Goal: Communication & Community: Answer question/provide support

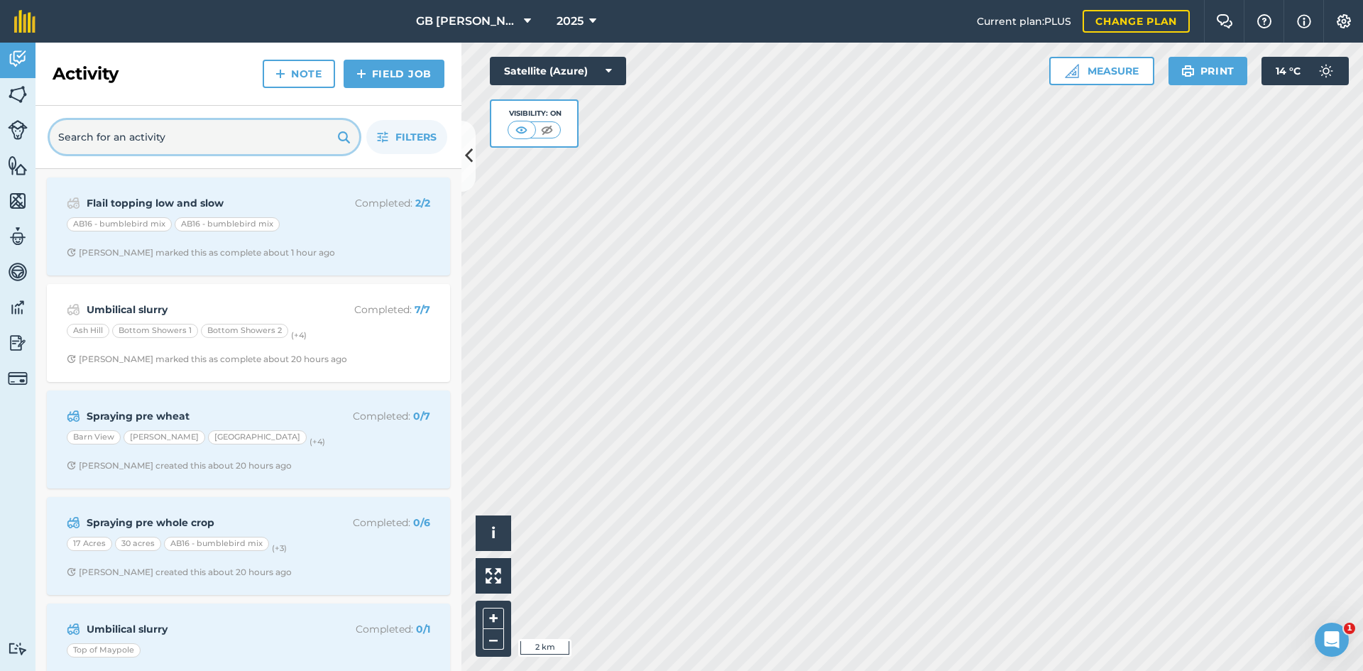
click at [177, 143] on input "text" at bounding box center [205, 137] width 310 height 34
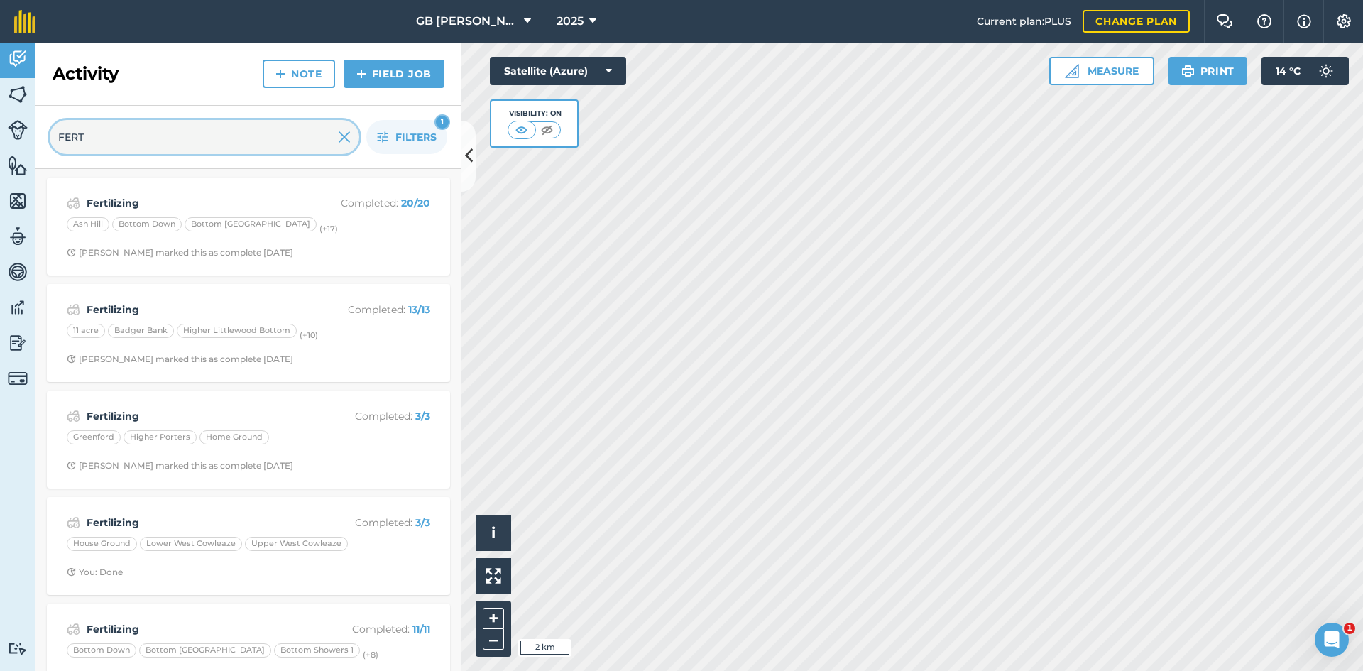
type input "FERT"
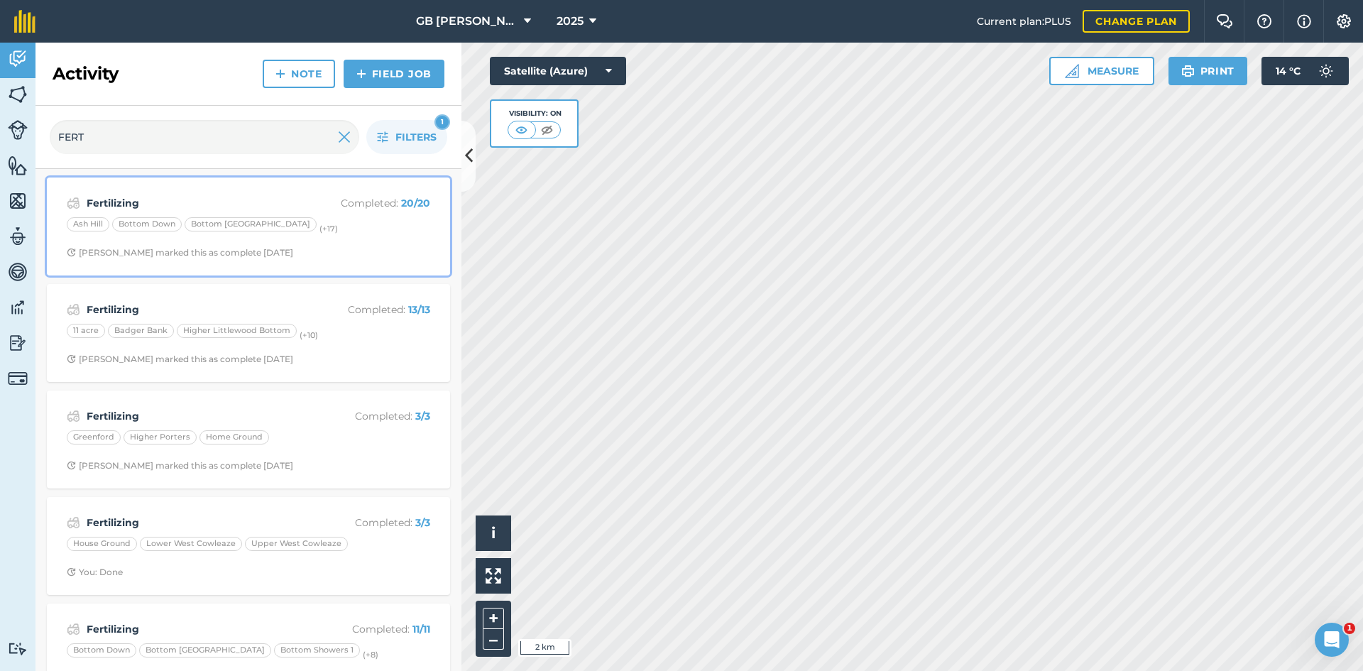
click at [346, 243] on div "Fertilizing Completed : 20 / 20 Ash Hill Bottom Down Bottom [GEOGRAPHIC_DATA] (…" at bounding box center [248, 226] width 386 height 81
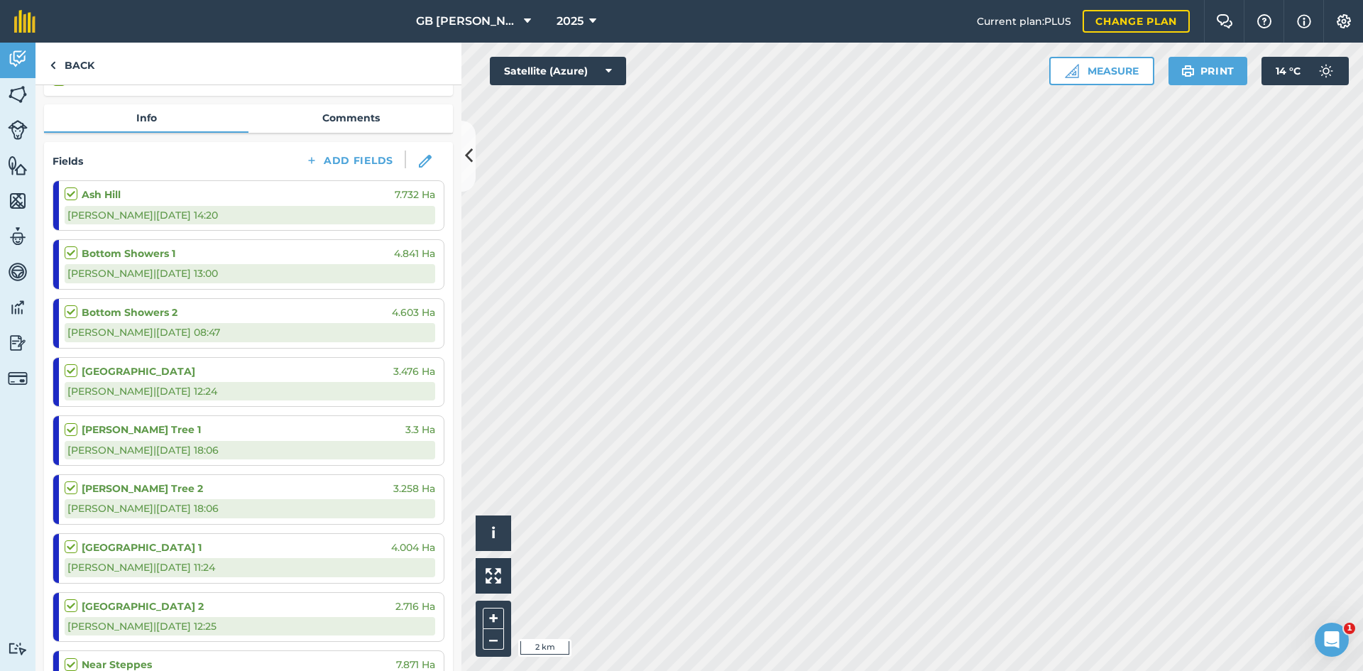
scroll to position [142, 0]
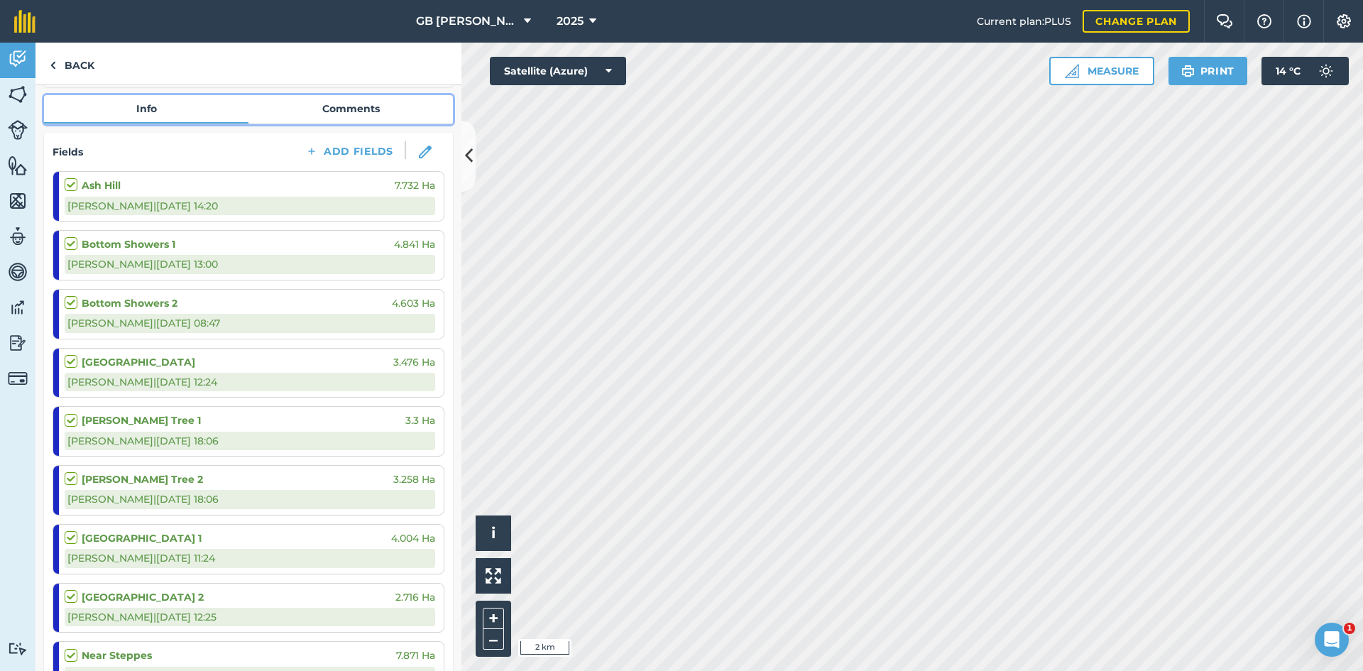
click at [329, 106] on link "Comments" at bounding box center [350, 108] width 204 height 27
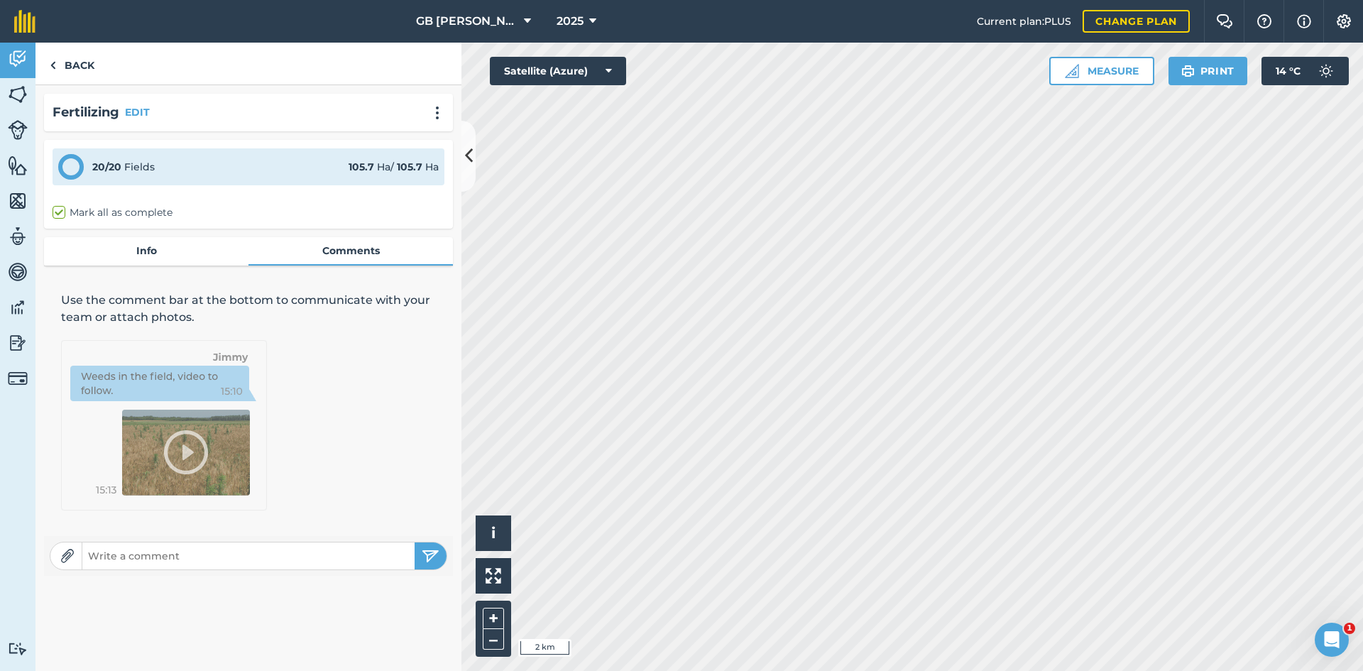
click at [178, 564] on input "text" at bounding box center [248, 556] width 332 height 20
type input "Done"
click at [422, 559] on img "submit" at bounding box center [431, 555] width 18 height 17
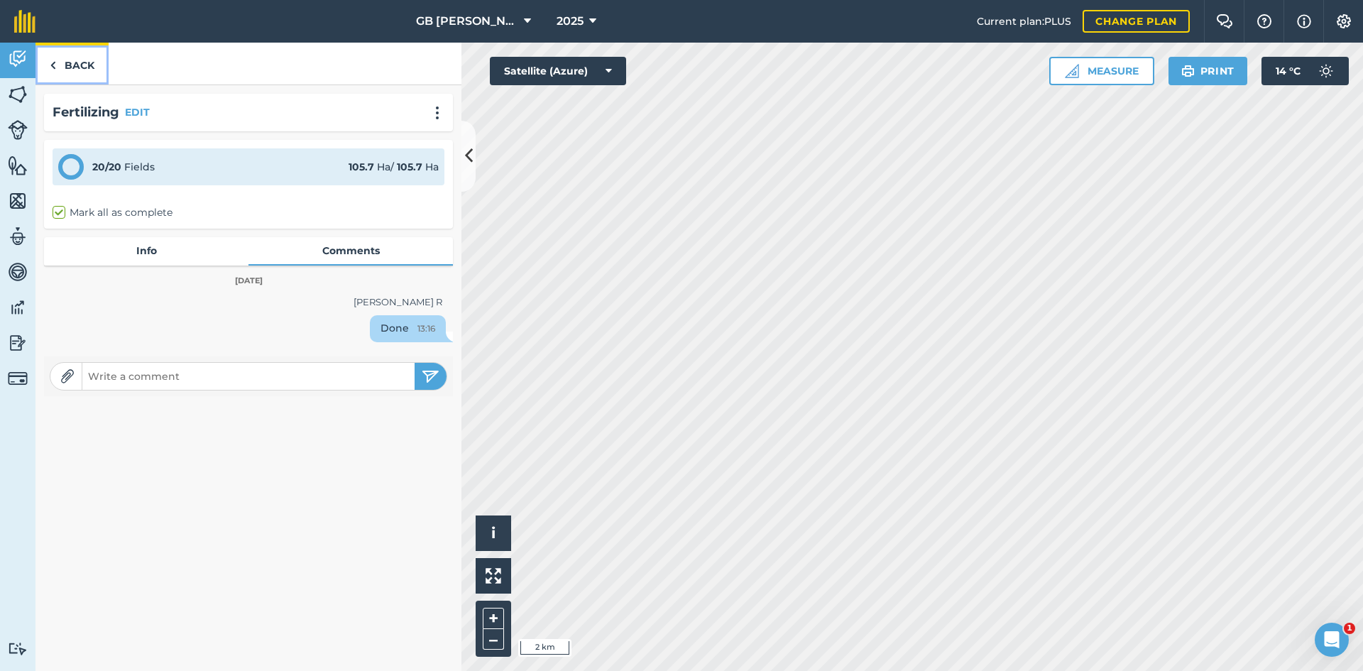
click at [63, 58] on link "Back" at bounding box center [71, 64] width 73 height 42
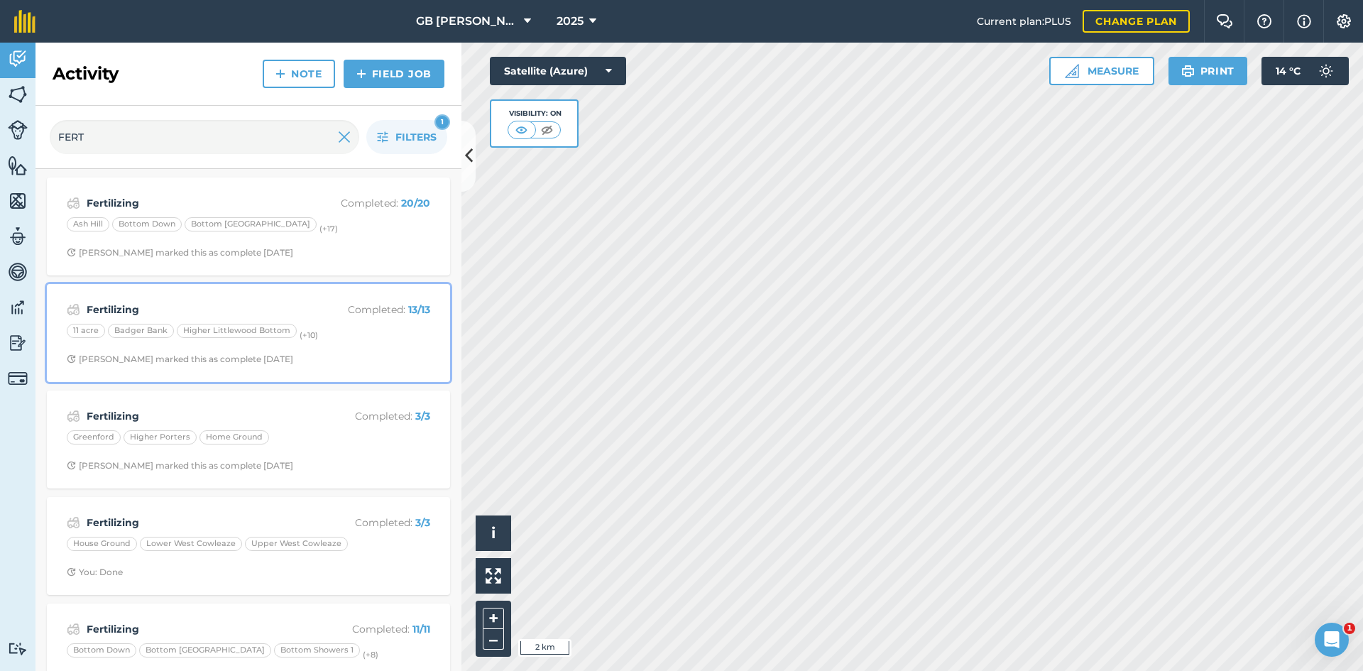
click at [367, 347] on div "Fertilizing Completed : 13 / 13 11 acre Badger Bank Higher Littlewood Bottom (+…" at bounding box center [248, 332] width 386 height 81
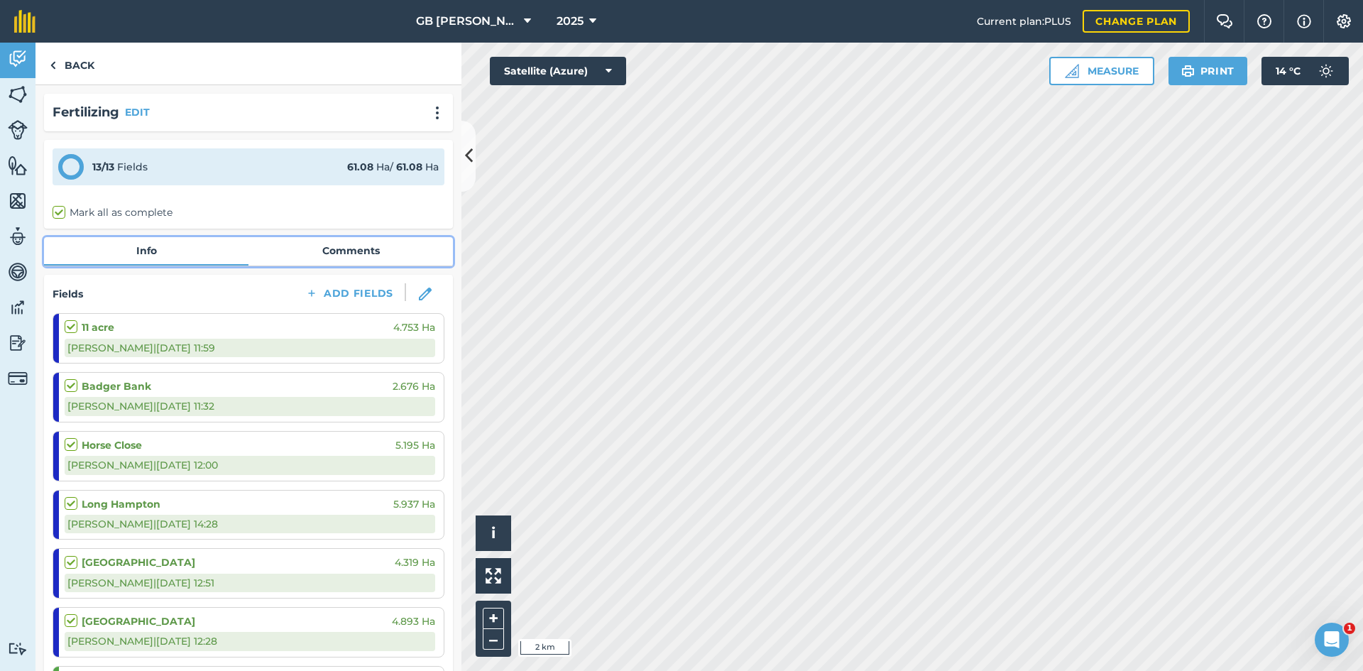
click at [329, 251] on link "Comments" at bounding box center [350, 250] width 204 height 27
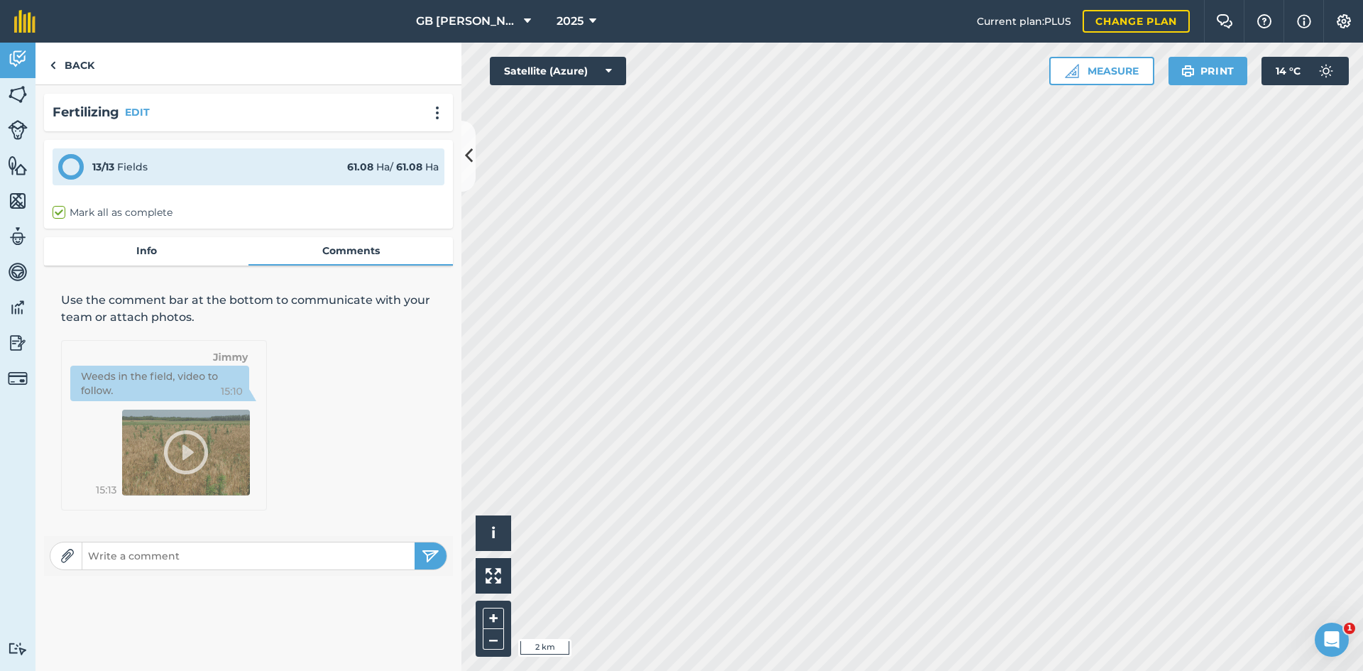
click at [203, 569] on form at bounding box center [249, 556] width 398 height 28
click at [209, 557] on input "text" at bounding box center [248, 556] width 332 height 20
type input "Done"
click at [439, 559] on img "submit" at bounding box center [431, 555] width 18 height 17
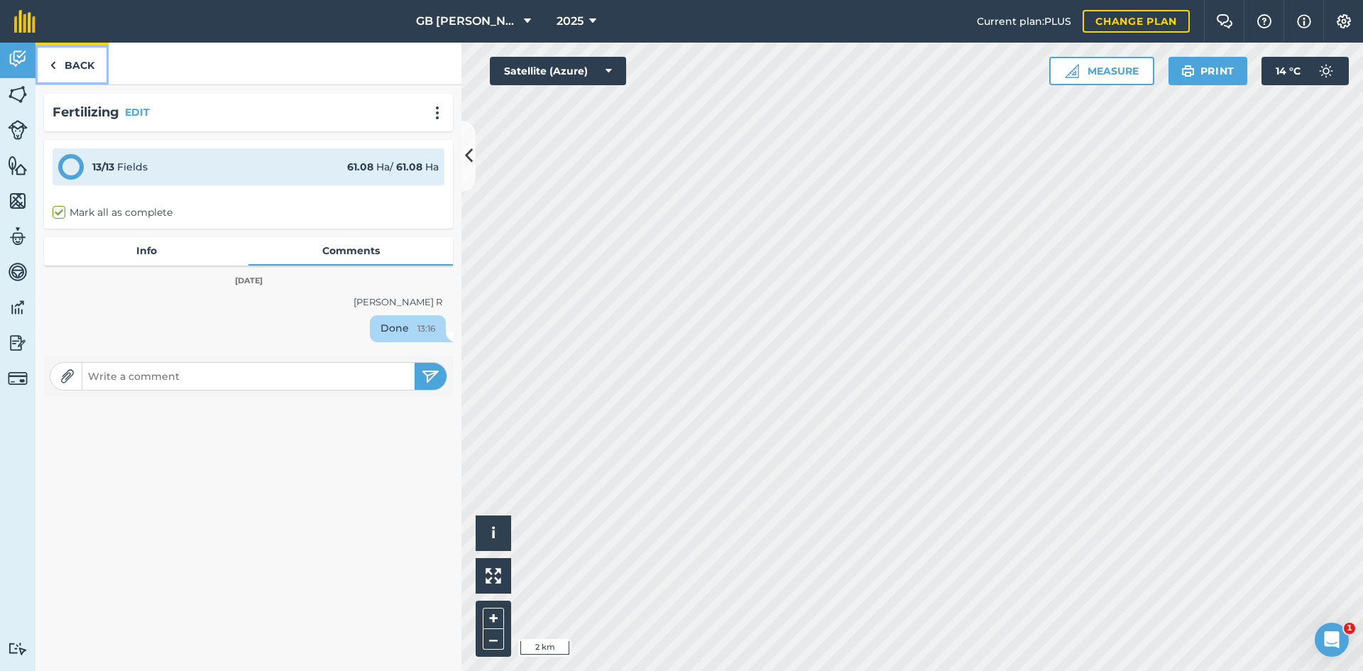
click at [81, 60] on link "Back" at bounding box center [71, 64] width 73 height 42
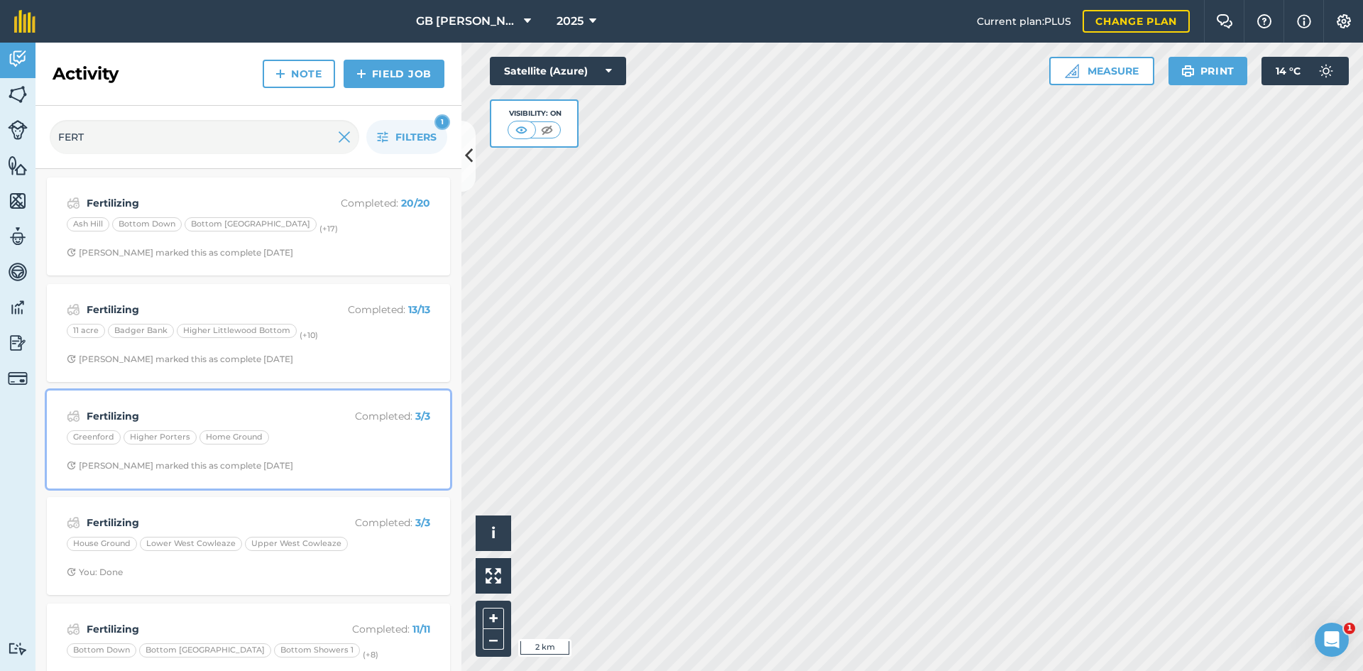
click at [376, 458] on div "Fertilizing Completed : 3 / 3 Greenford Higher Porters Home Ground Adam W marke…" at bounding box center [248, 439] width 386 height 81
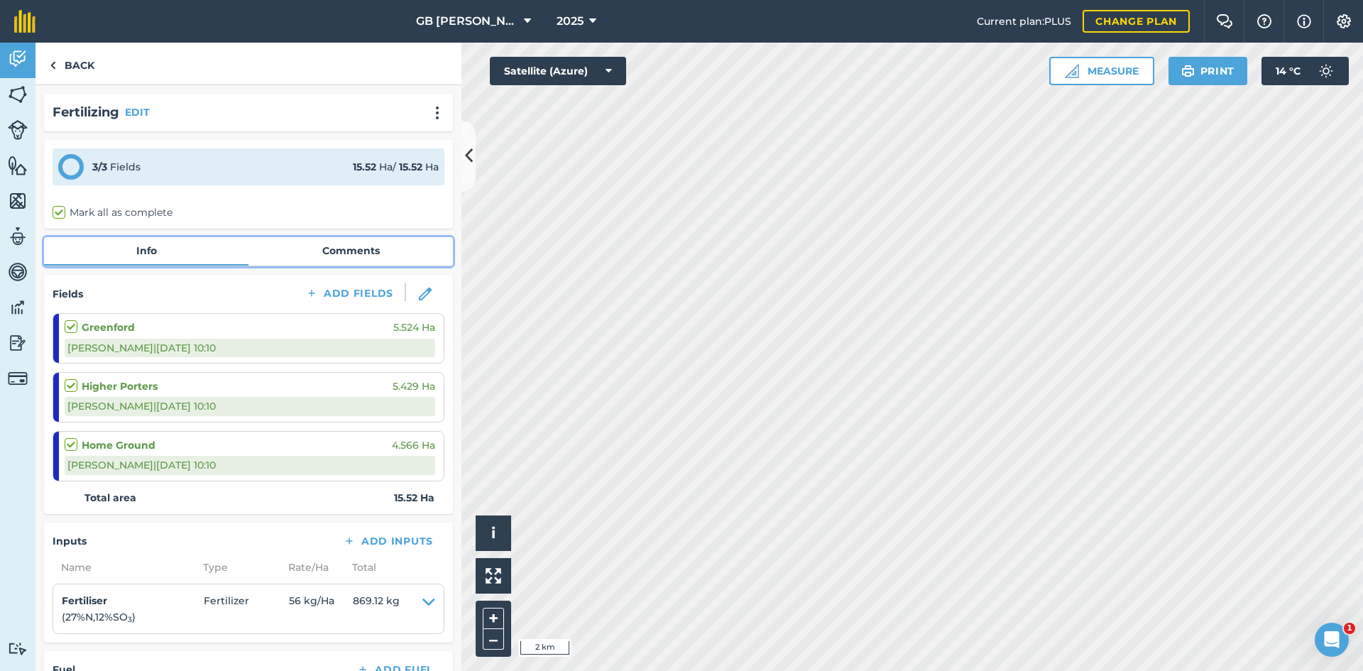
click at [361, 243] on link "Comments" at bounding box center [350, 250] width 204 height 27
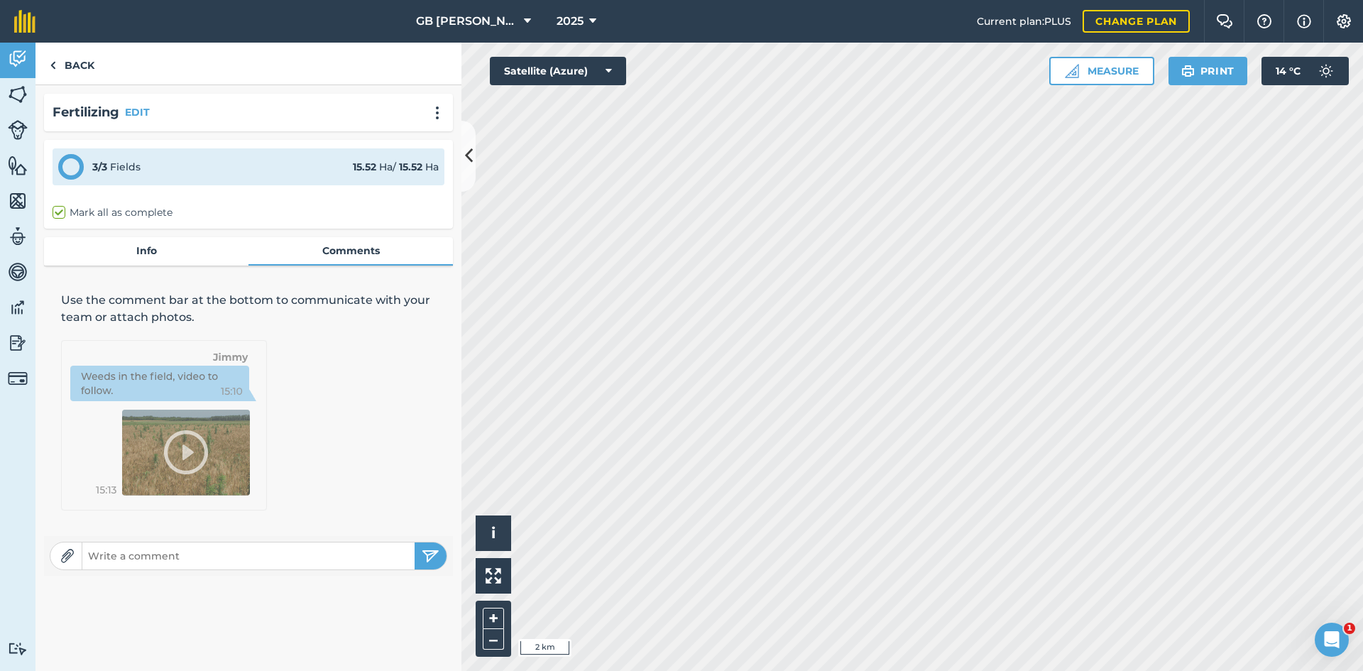
click at [259, 561] on input "text" at bounding box center [248, 556] width 332 height 20
type input "Done"
click at [429, 565] on button "submit" at bounding box center [431, 555] width 32 height 27
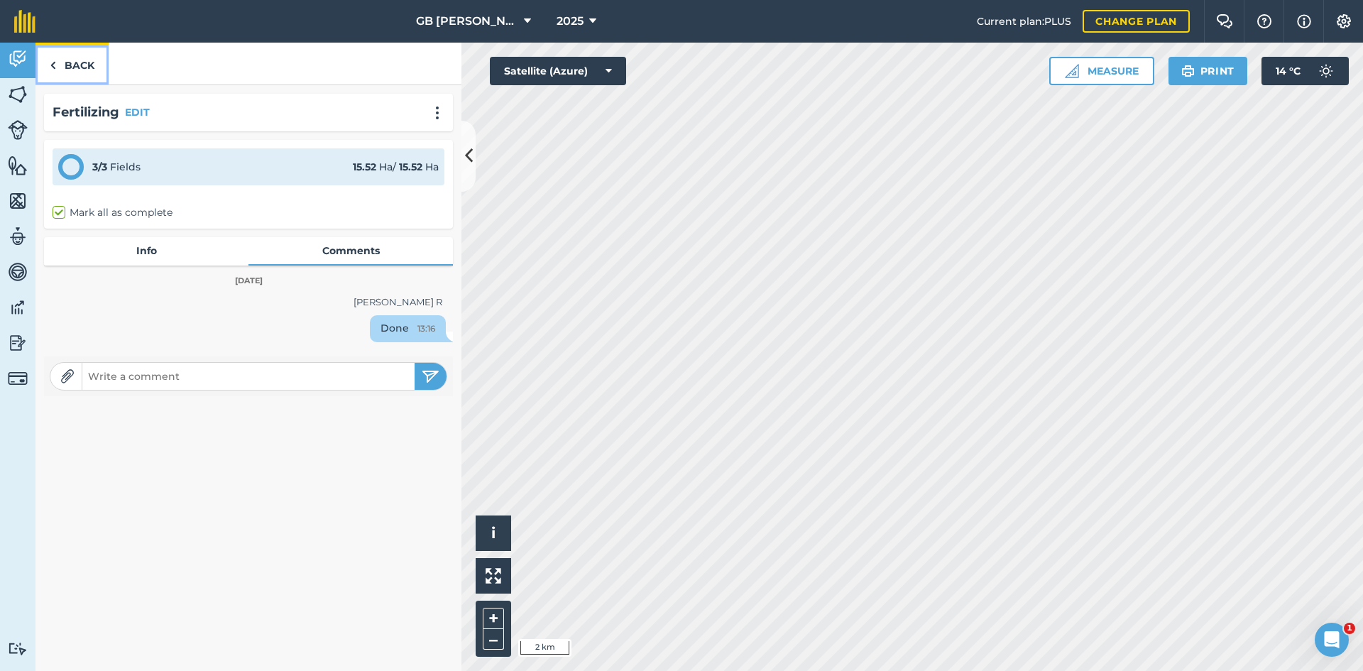
click at [92, 72] on link "Back" at bounding box center [71, 64] width 73 height 42
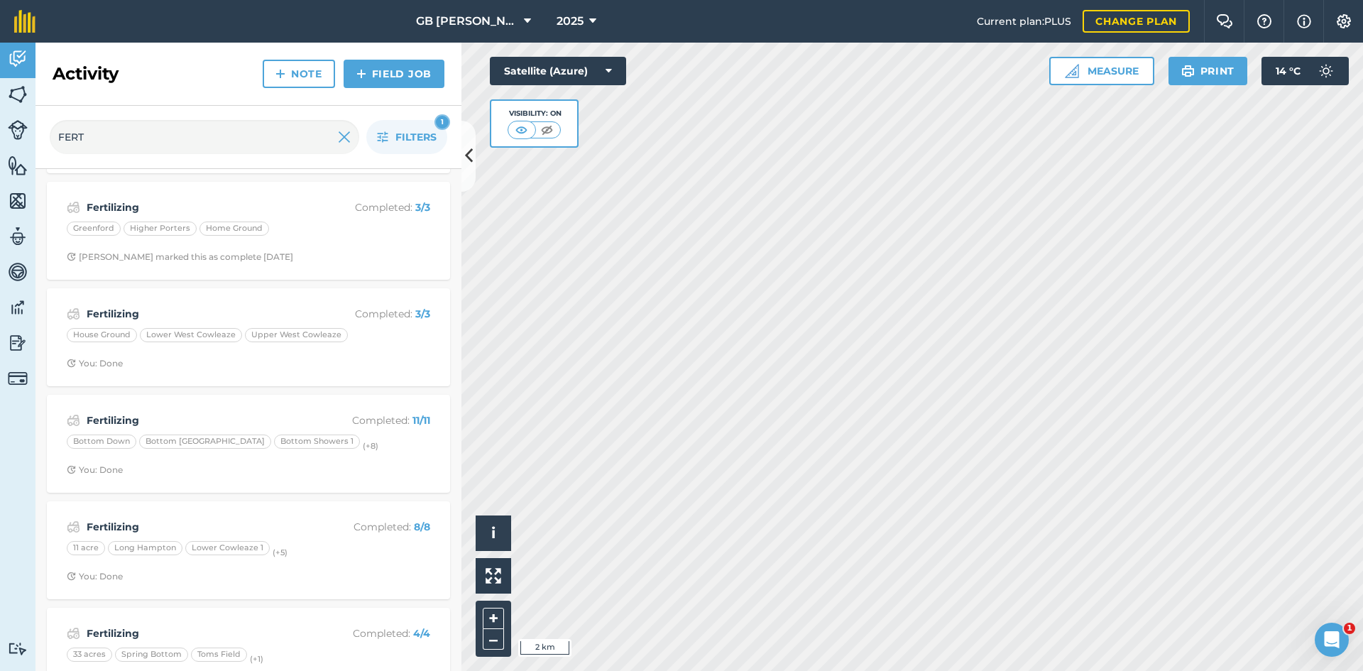
scroll to position [213, 0]
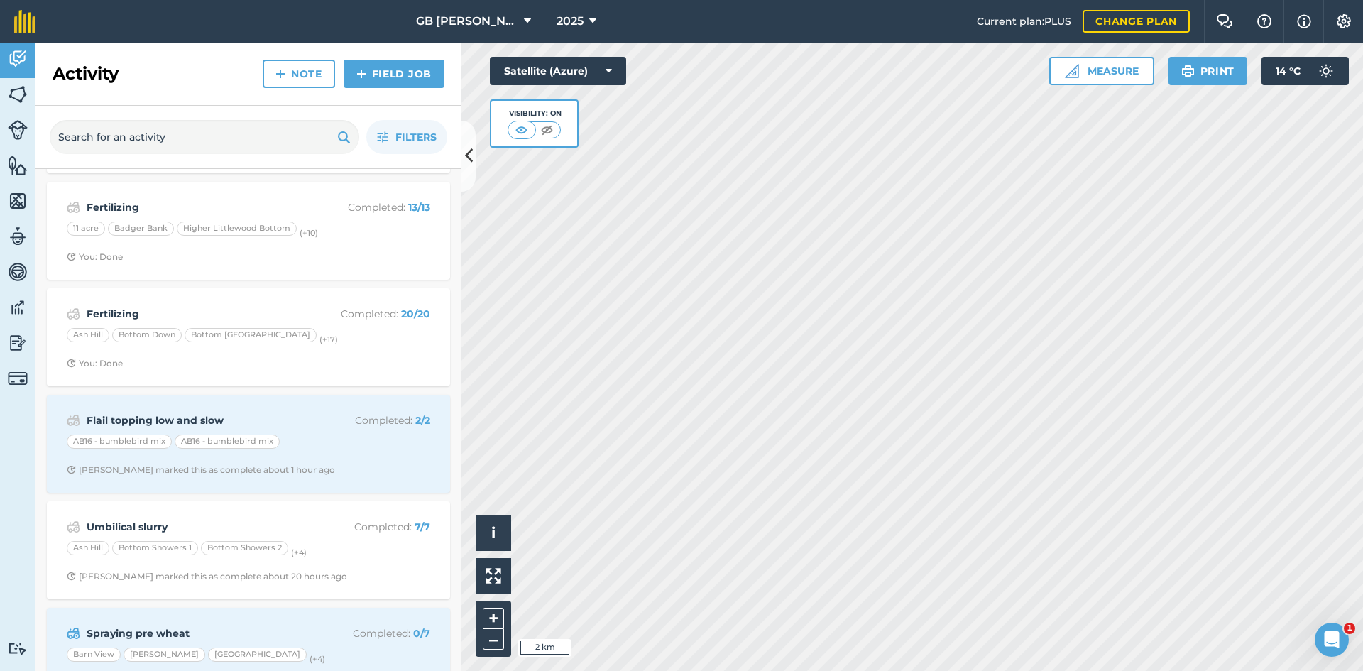
scroll to position [142, 0]
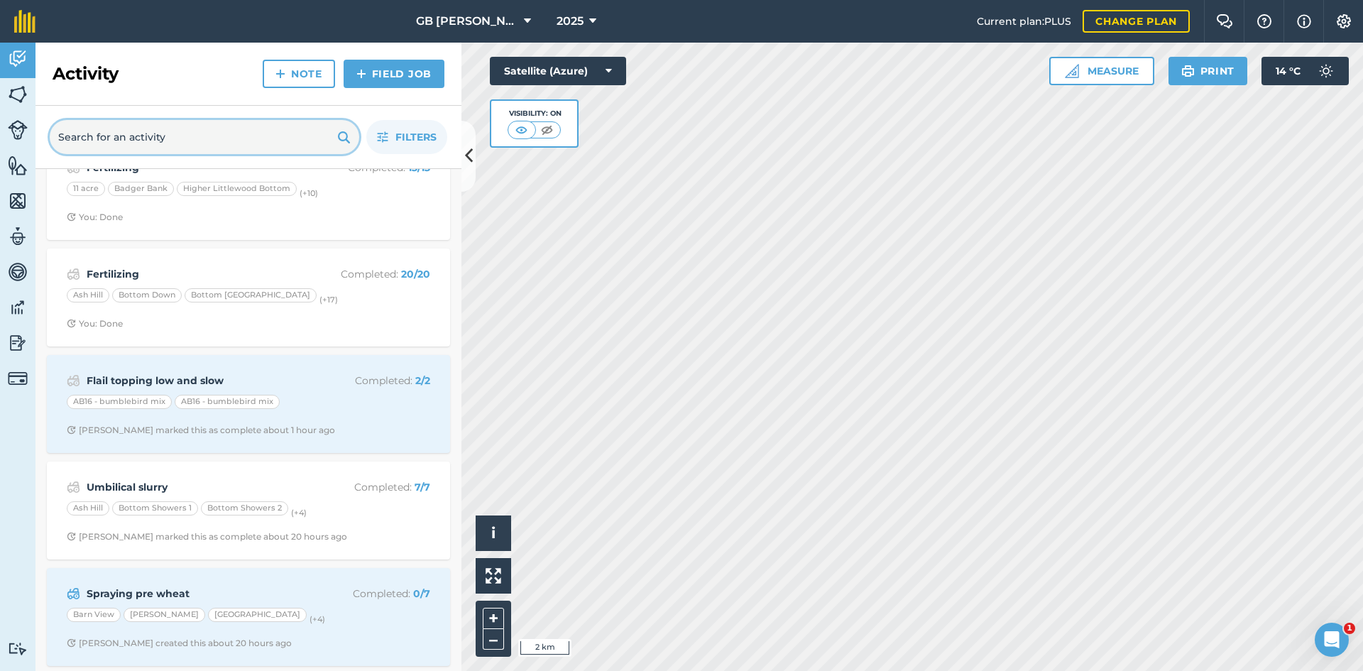
click at [202, 136] on input "text" at bounding box center [205, 137] width 310 height 34
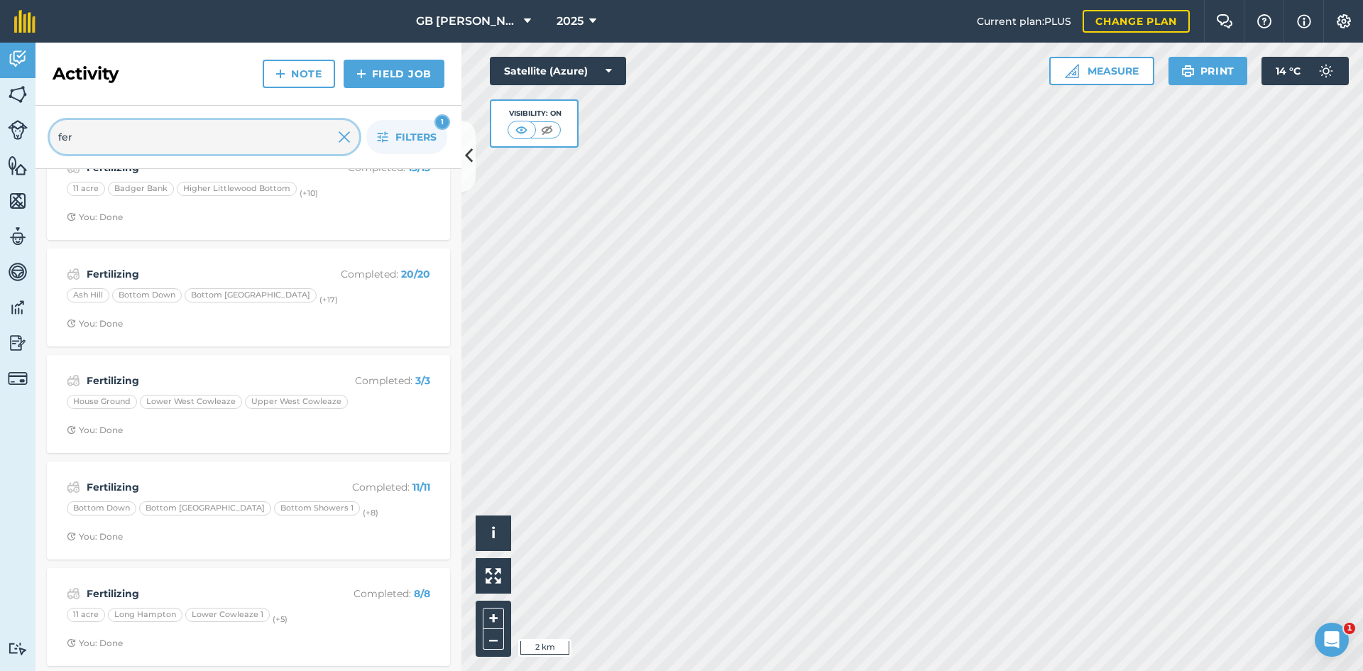
type input "fert"
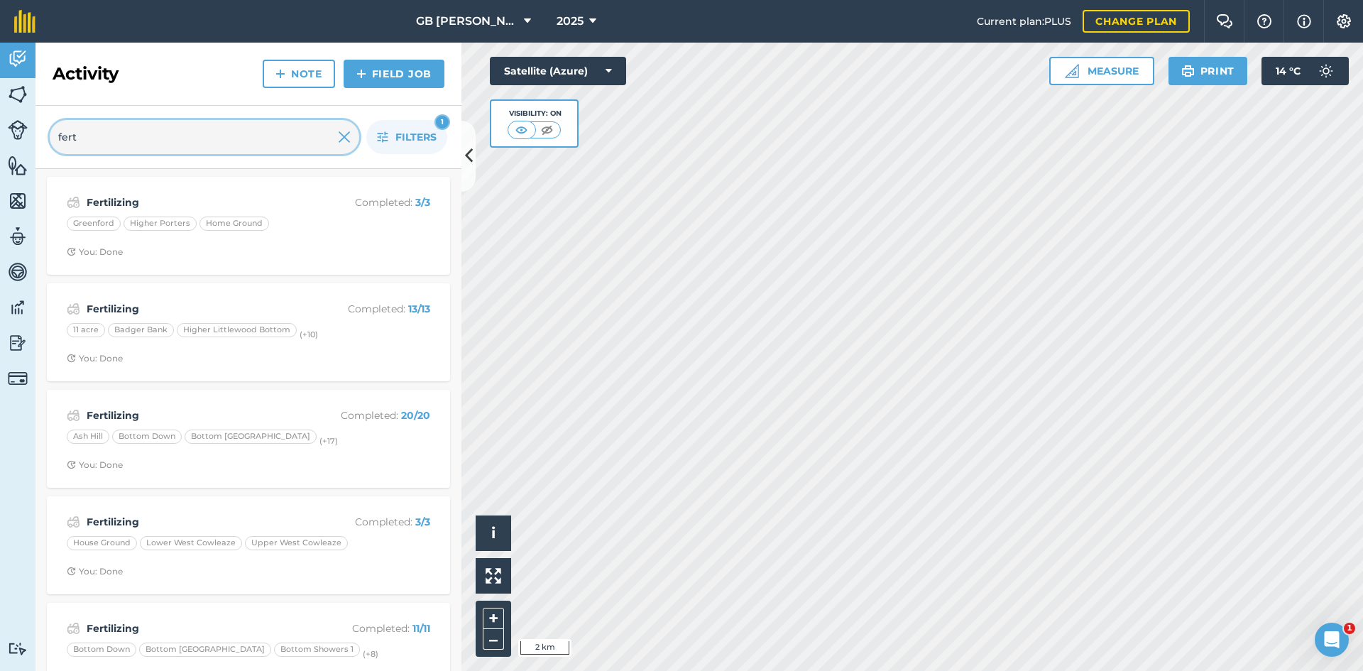
scroll to position [0, 0]
